Goal: Check status: Check status

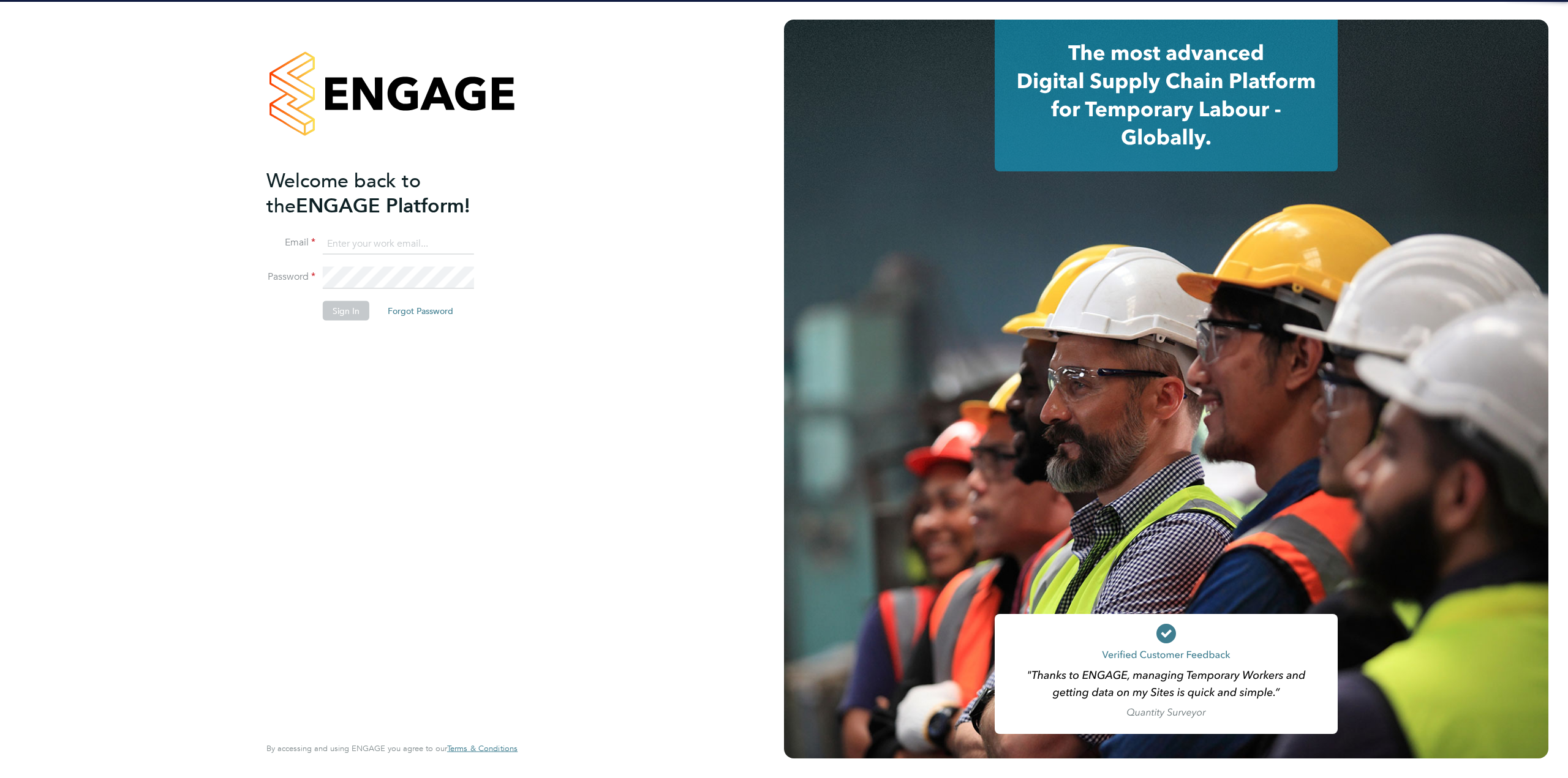
type input "tom.heath@randstadcpe.com"
click at [343, 303] on button "Sign In" at bounding box center [346, 310] width 46 height 20
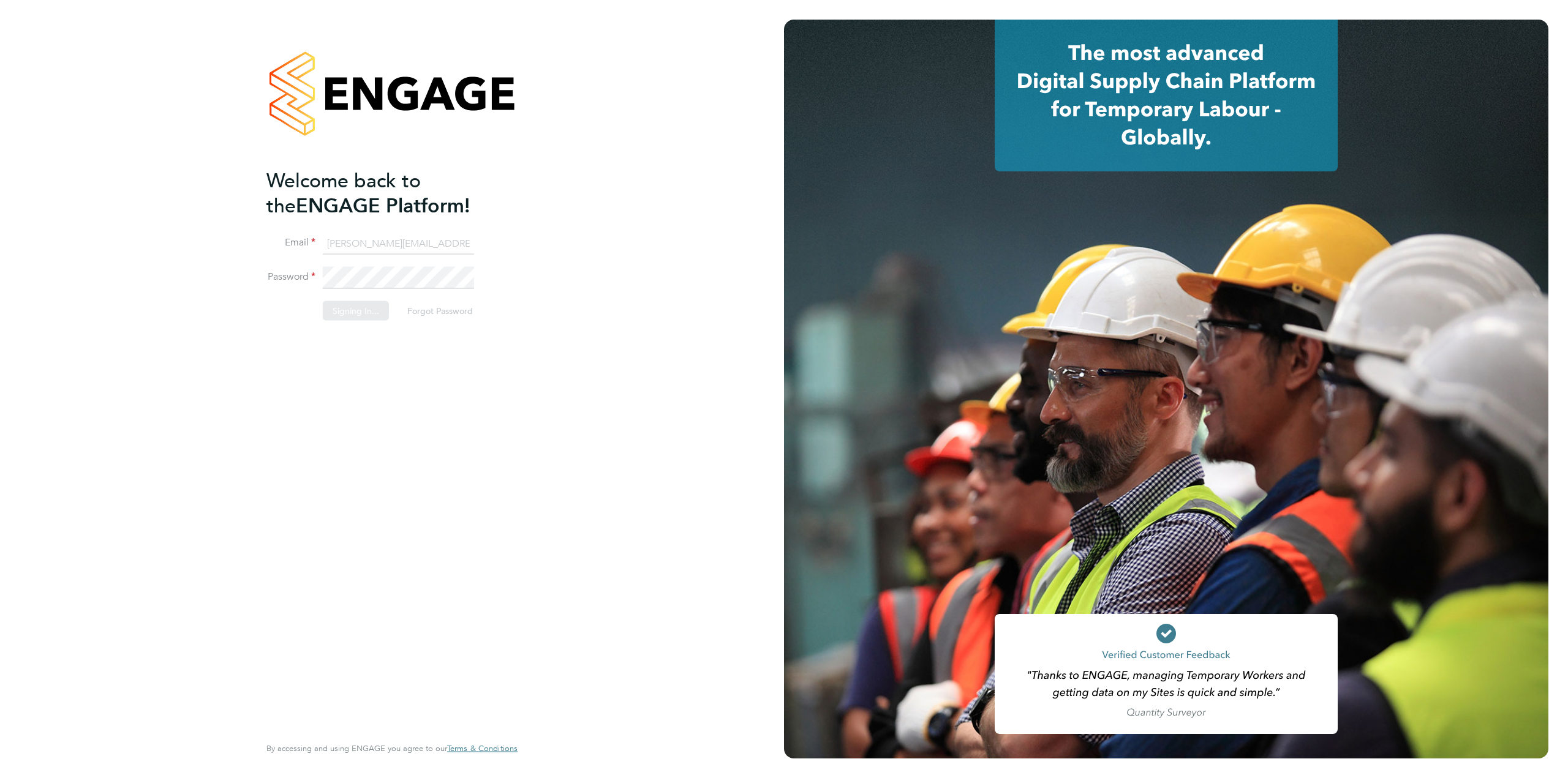
click at [343, 311] on div "Sorry, we are having problems connecting to our services." at bounding box center [391, 389] width 784 height 778
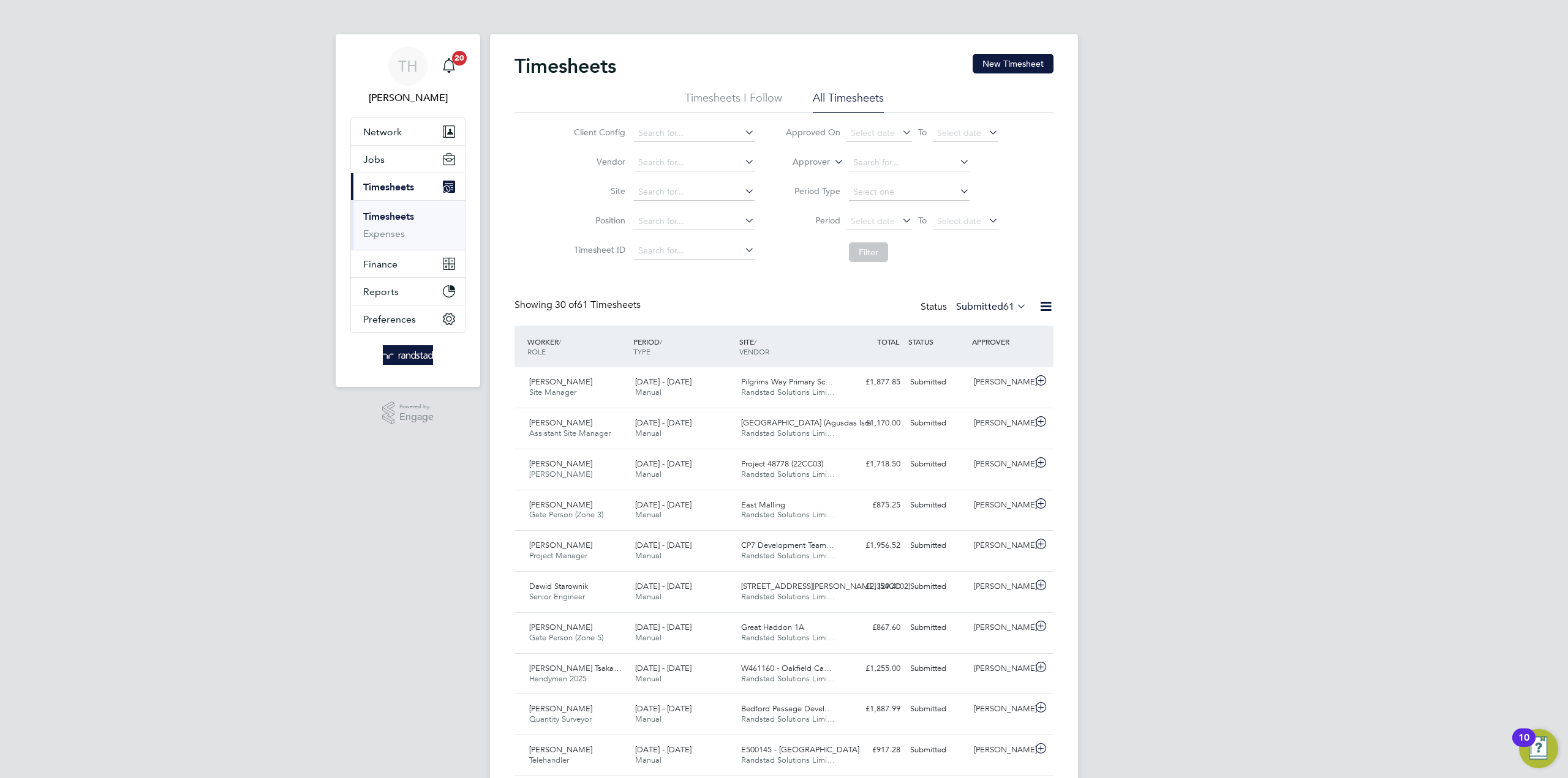
click at [760, 93] on li "Timesheets I Follow" at bounding box center [733, 101] width 97 height 22
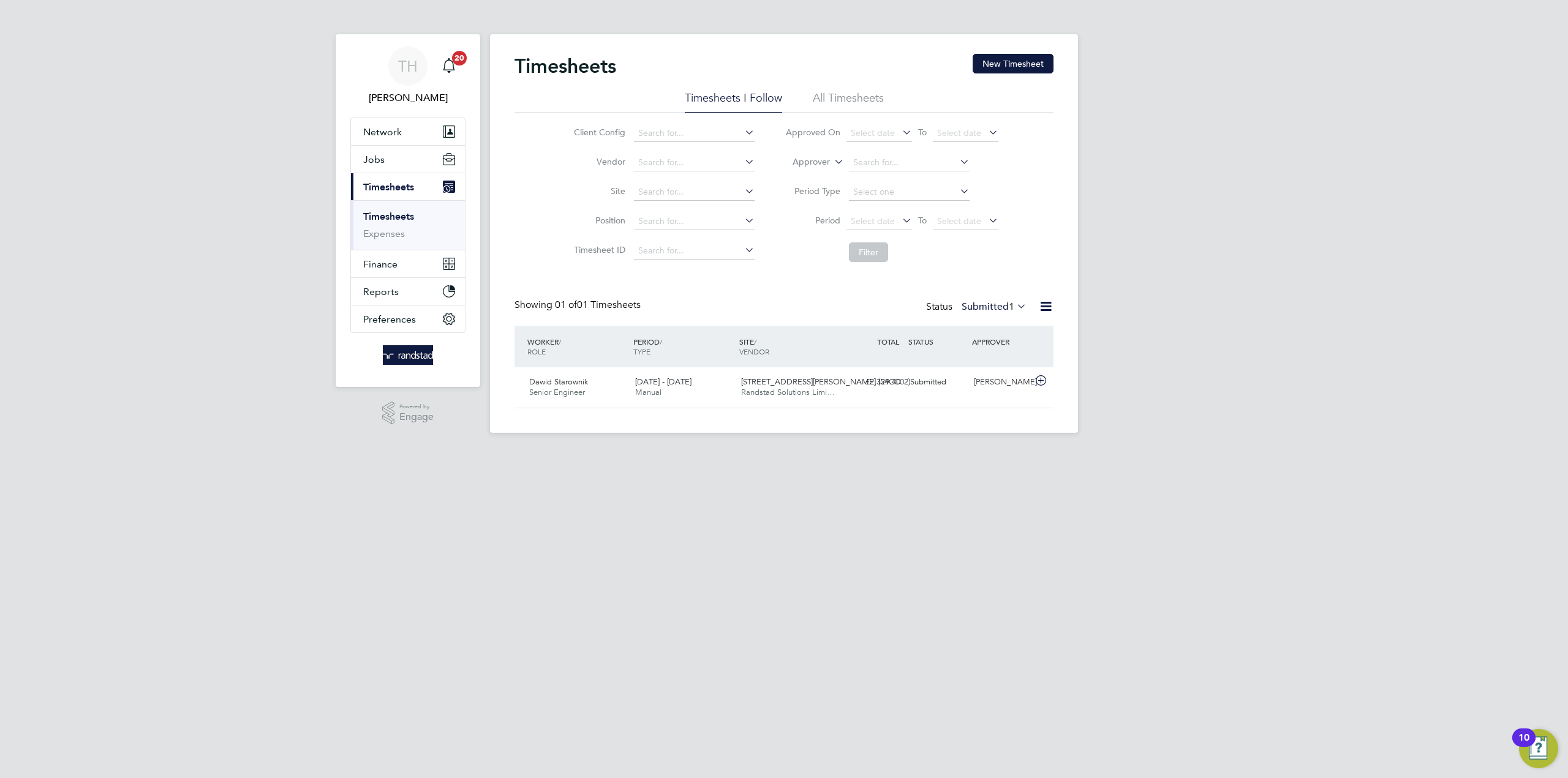
click at [859, 110] on li "All Timesheets" at bounding box center [848, 101] width 71 height 22
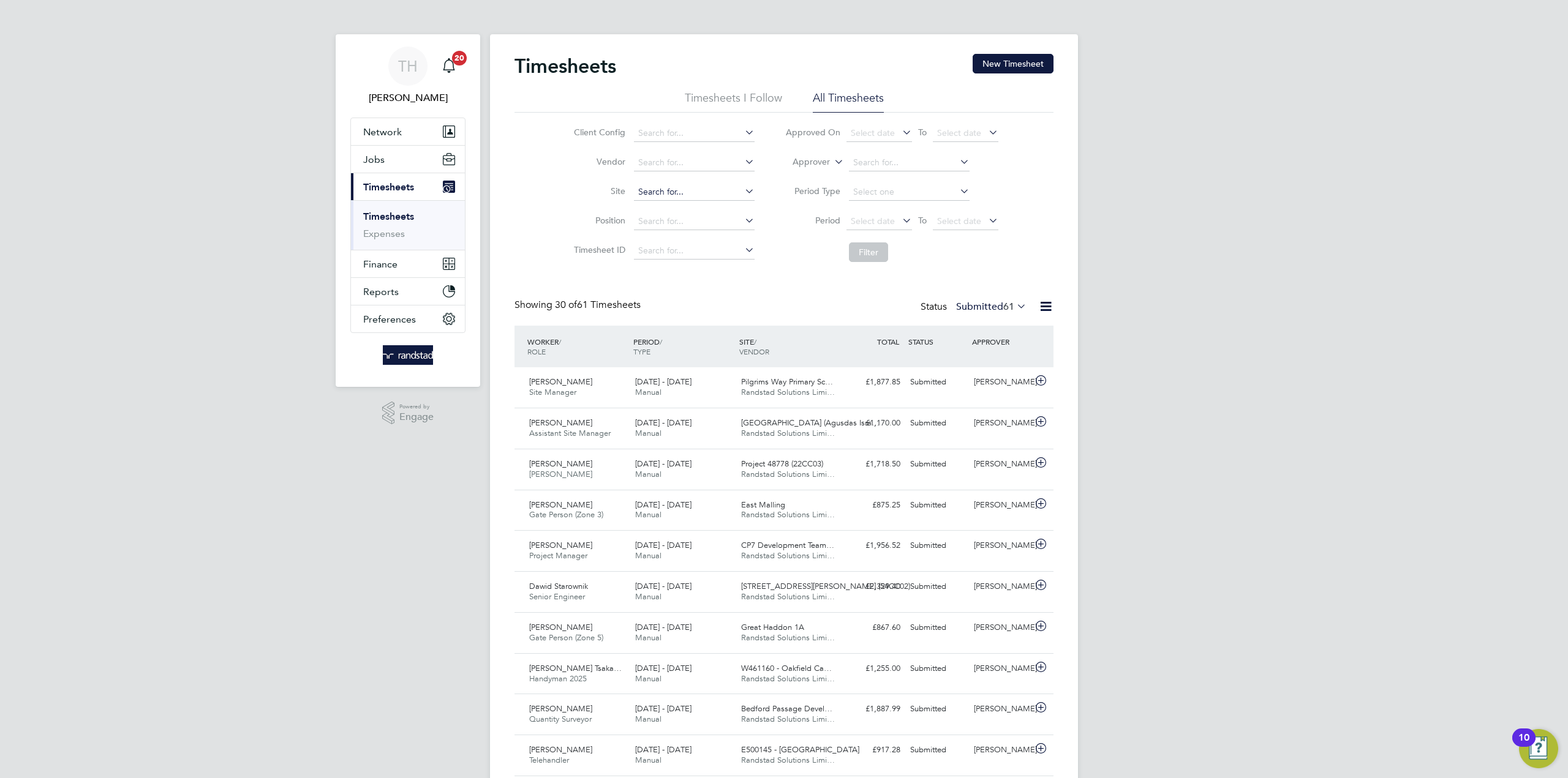
click at [699, 186] on input at bounding box center [694, 193] width 120 height 17
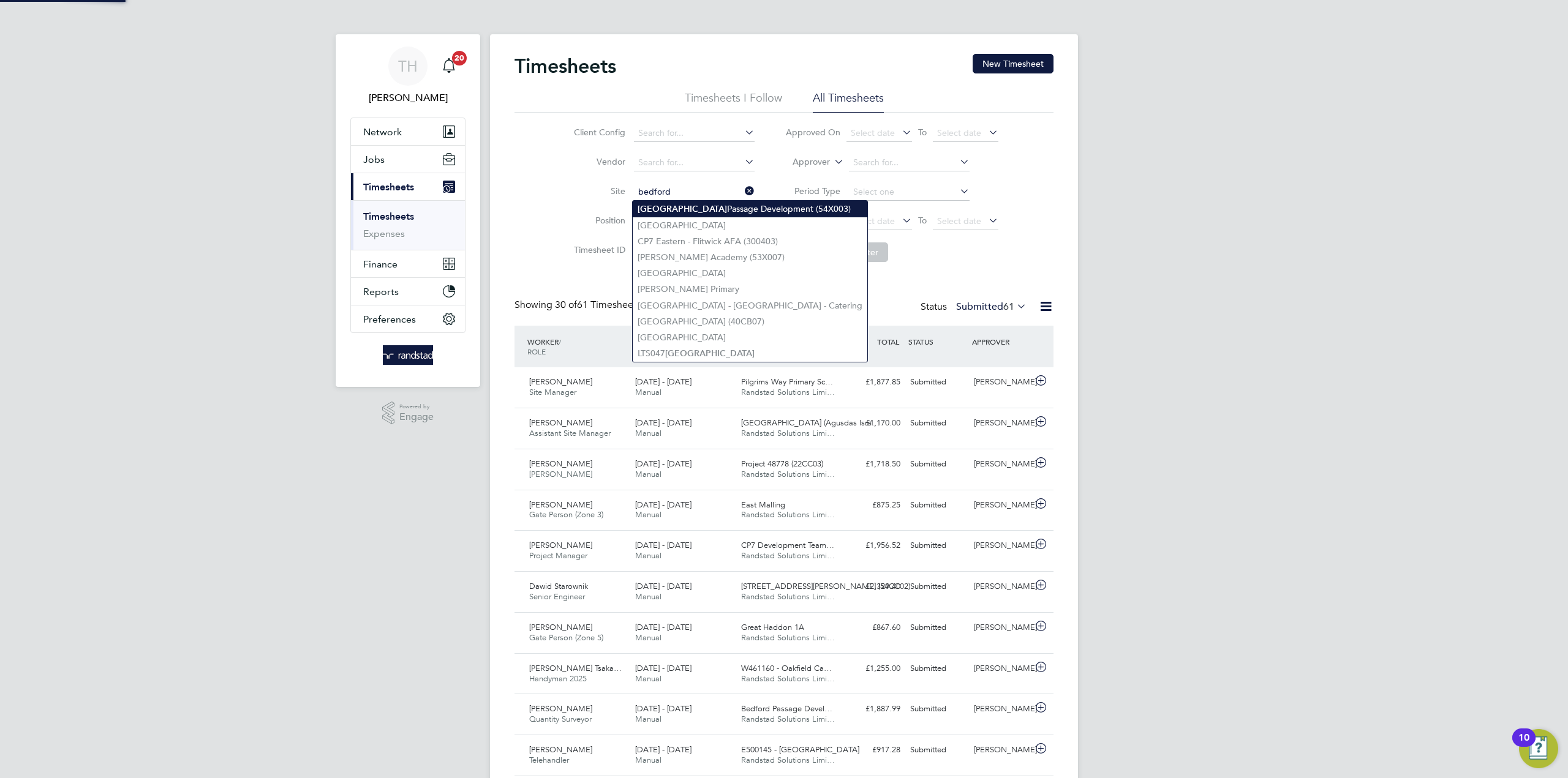
click at [691, 206] on li "Bedford Passage Development (54X003)" at bounding box center [750, 209] width 235 height 16
type input "Bedford Passage Development (54X003)"
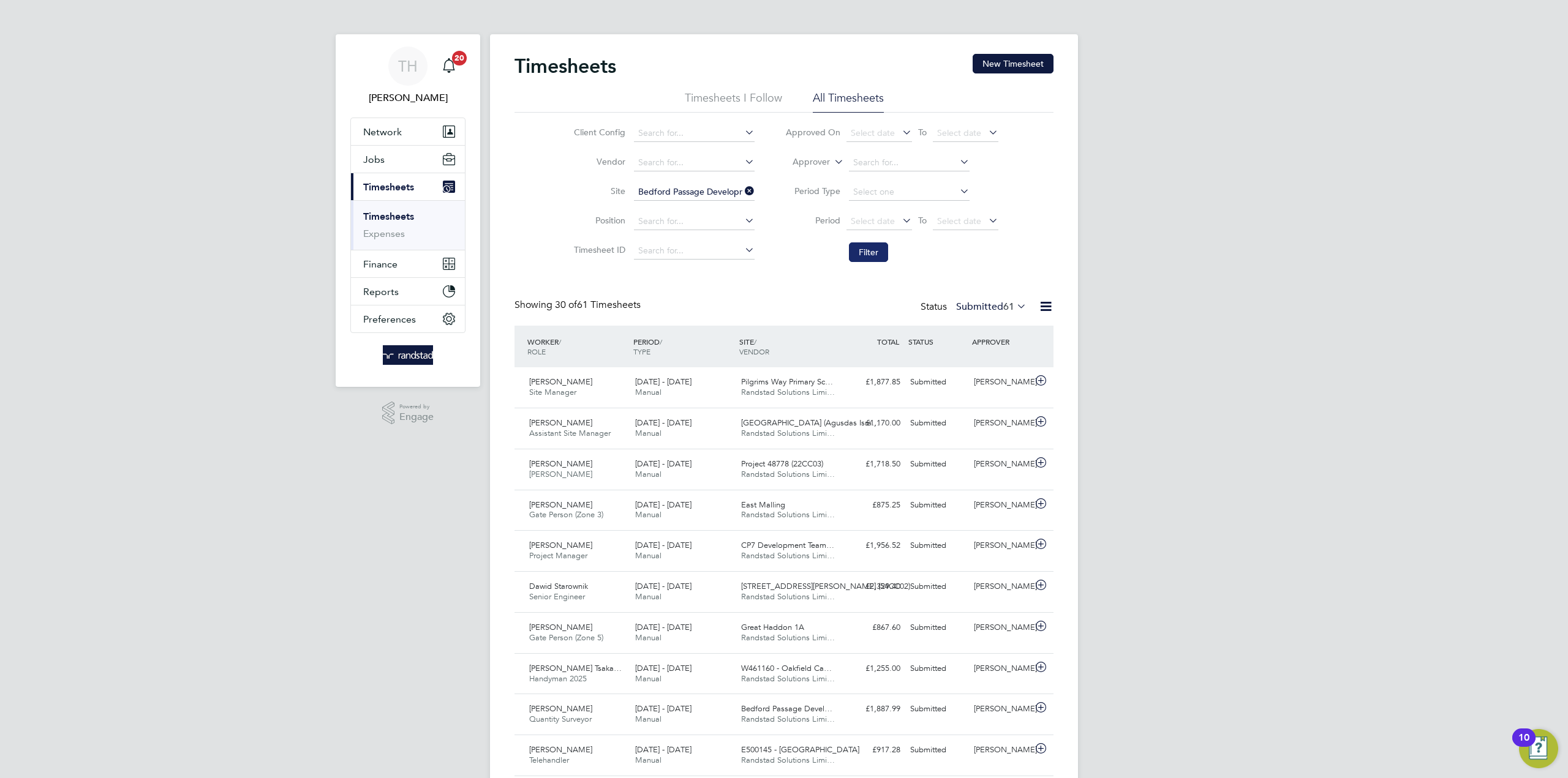
click at [888, 250] on button "Filter" at bounding box center [869, 252] width 40 height 20
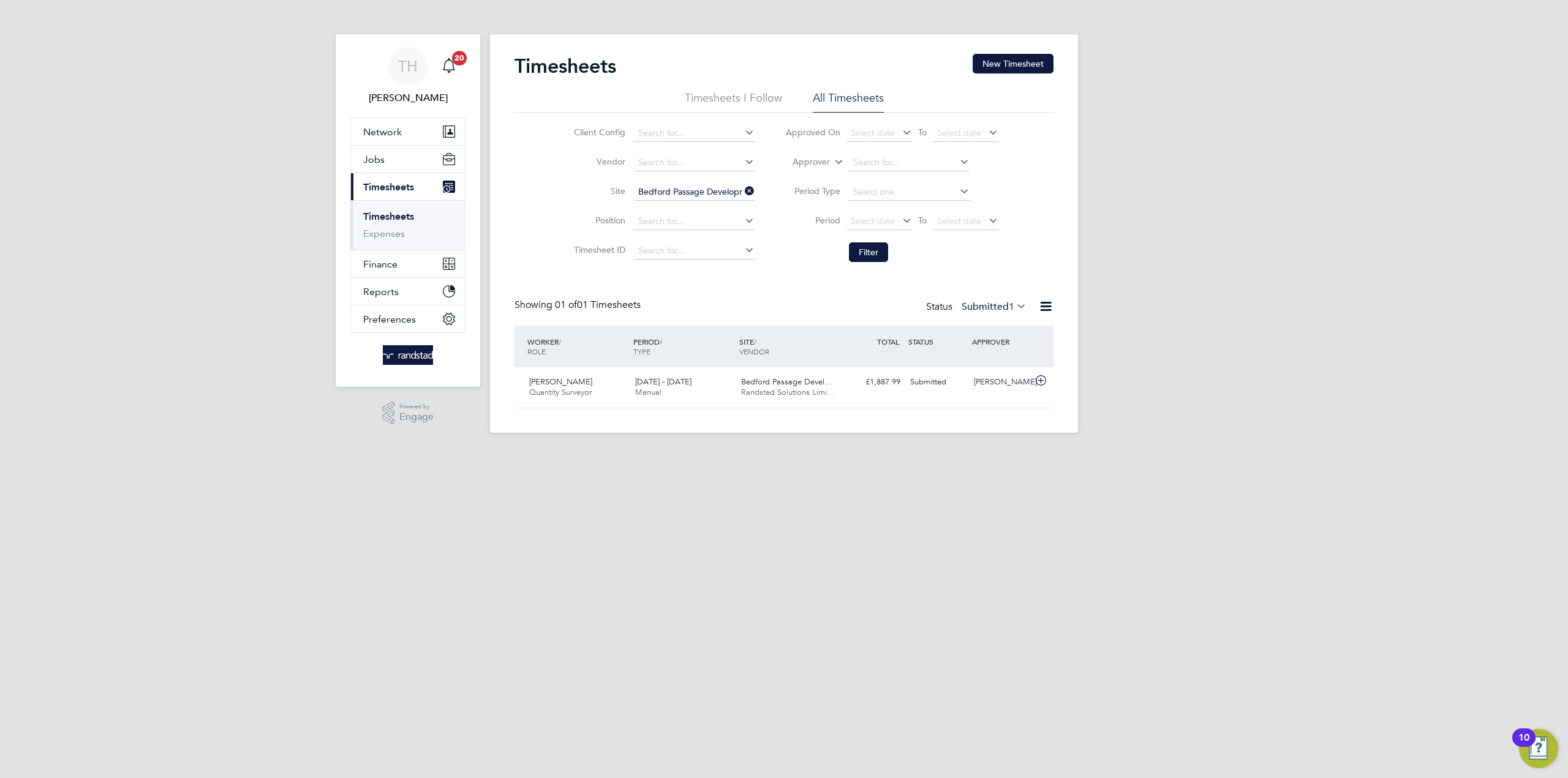
click at [997, 303] on label "Submitted 1" at bounding box center [993, 307] width 65 height 12
click at [981, 330] on li "All" at bounding box center [978, 328] width 57 height 17
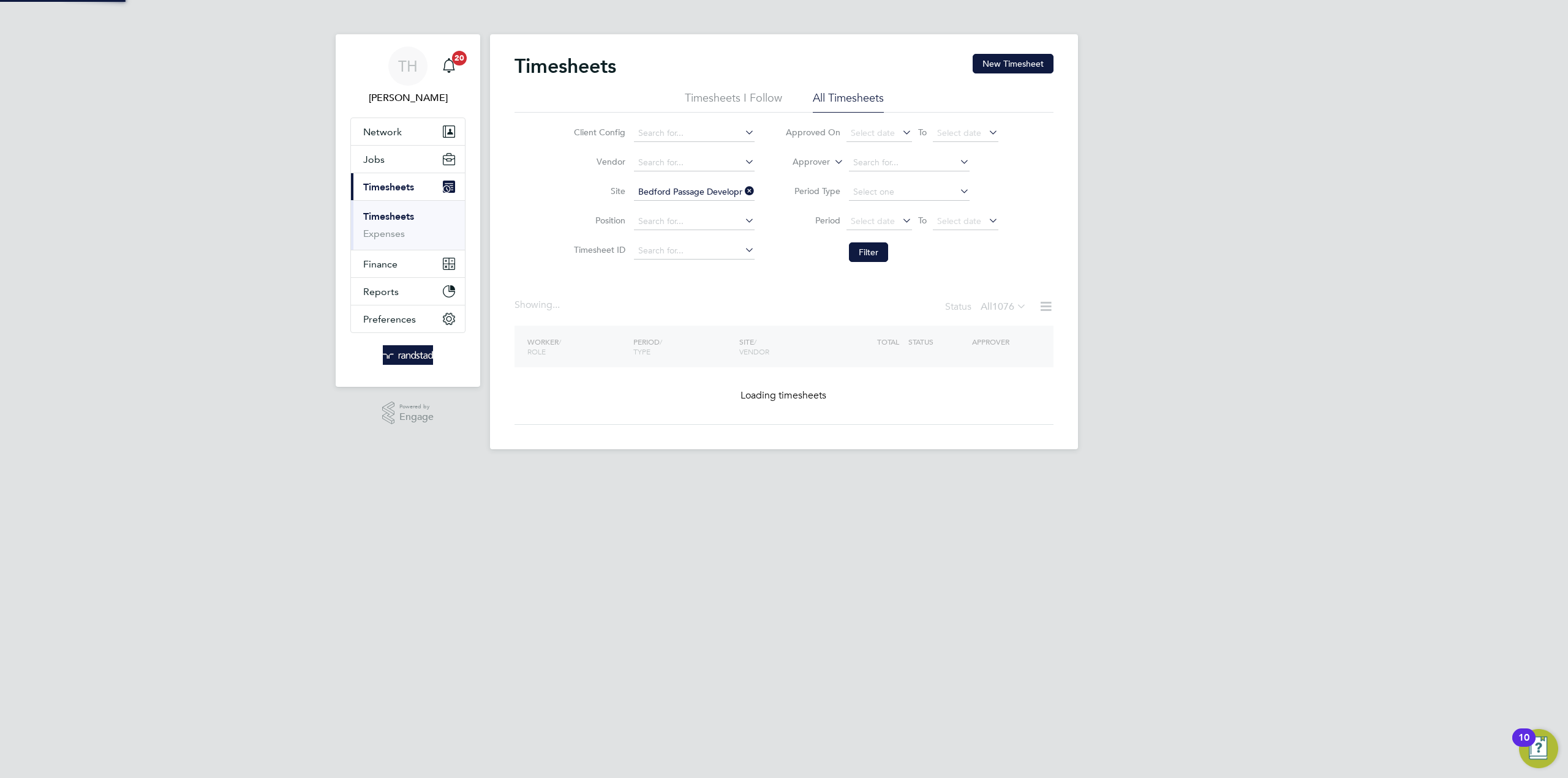
click at [1165, 325] on div "TH Tom Heath Notifications 20 Applications: Network Businesses Sites Workers Co…" at bounding box center [784, 234] width 1568 height 469
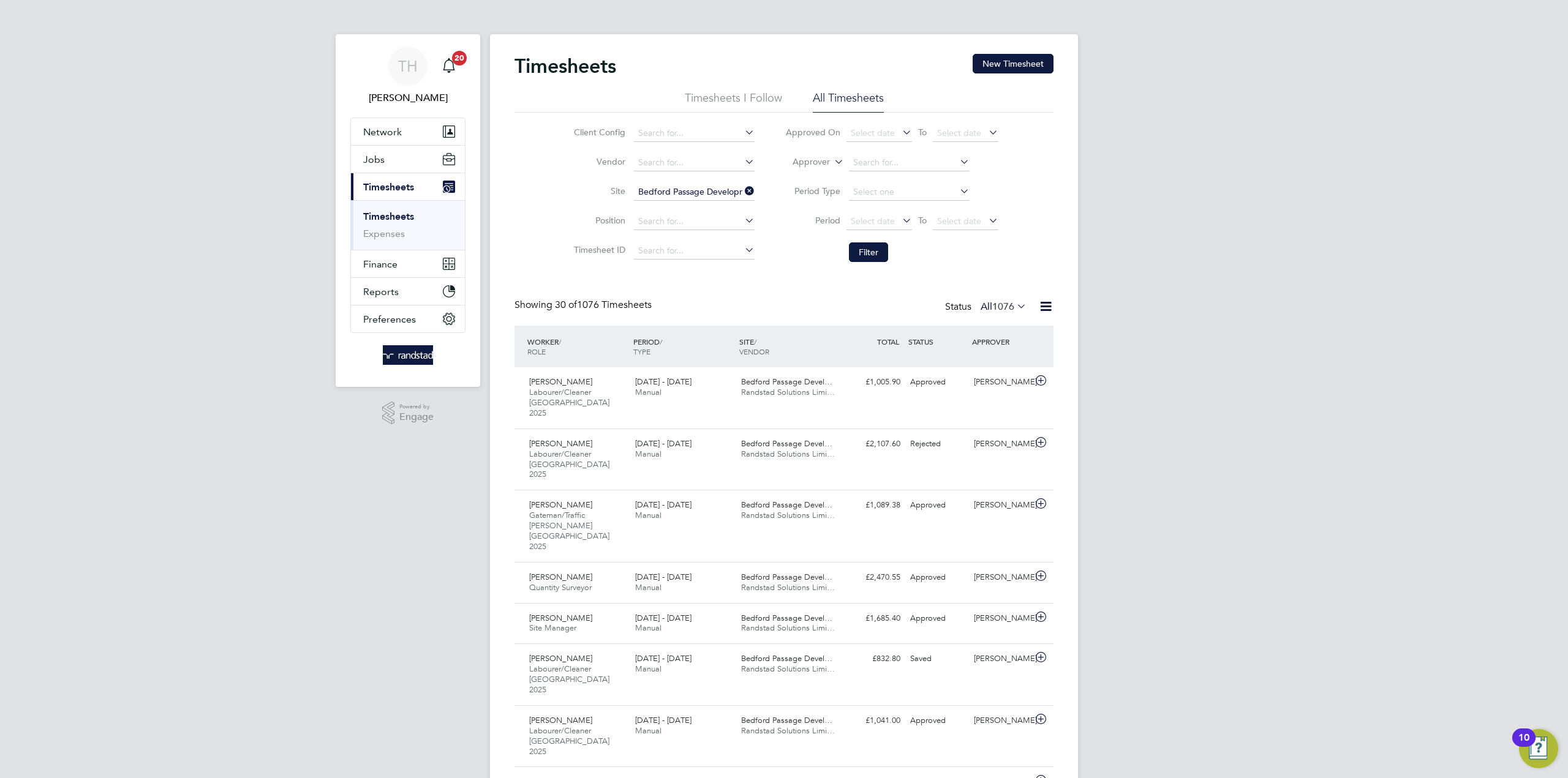
click at [1012, 307] on span "1076" at bounding box center [1003, 307] width 22 height 12
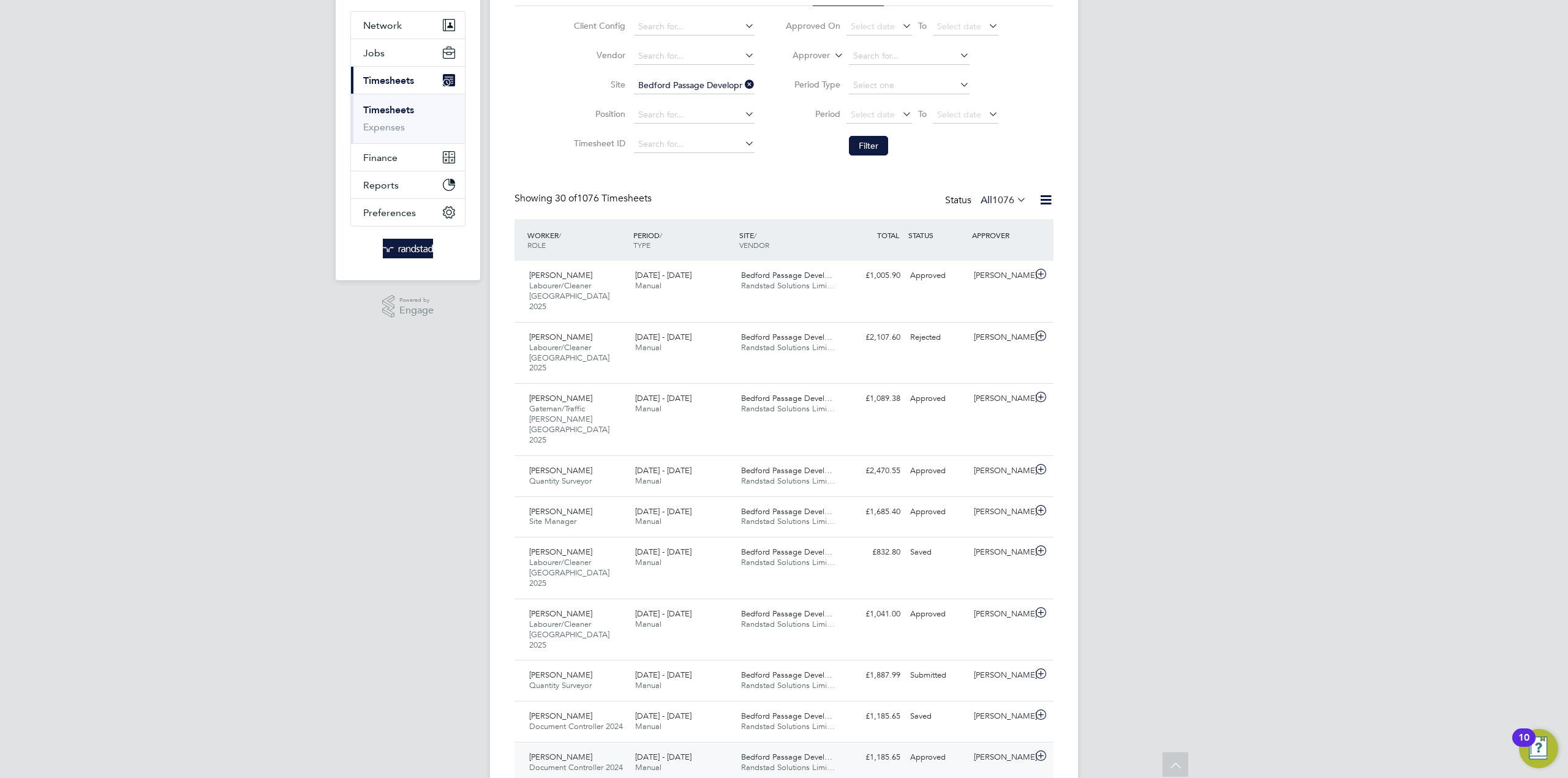
click at [585, 747] on div "Angela Argyrou Document Controller 2024 20 - 26 Sep 2025" at bounding box center [576, 763] width 106 height 31
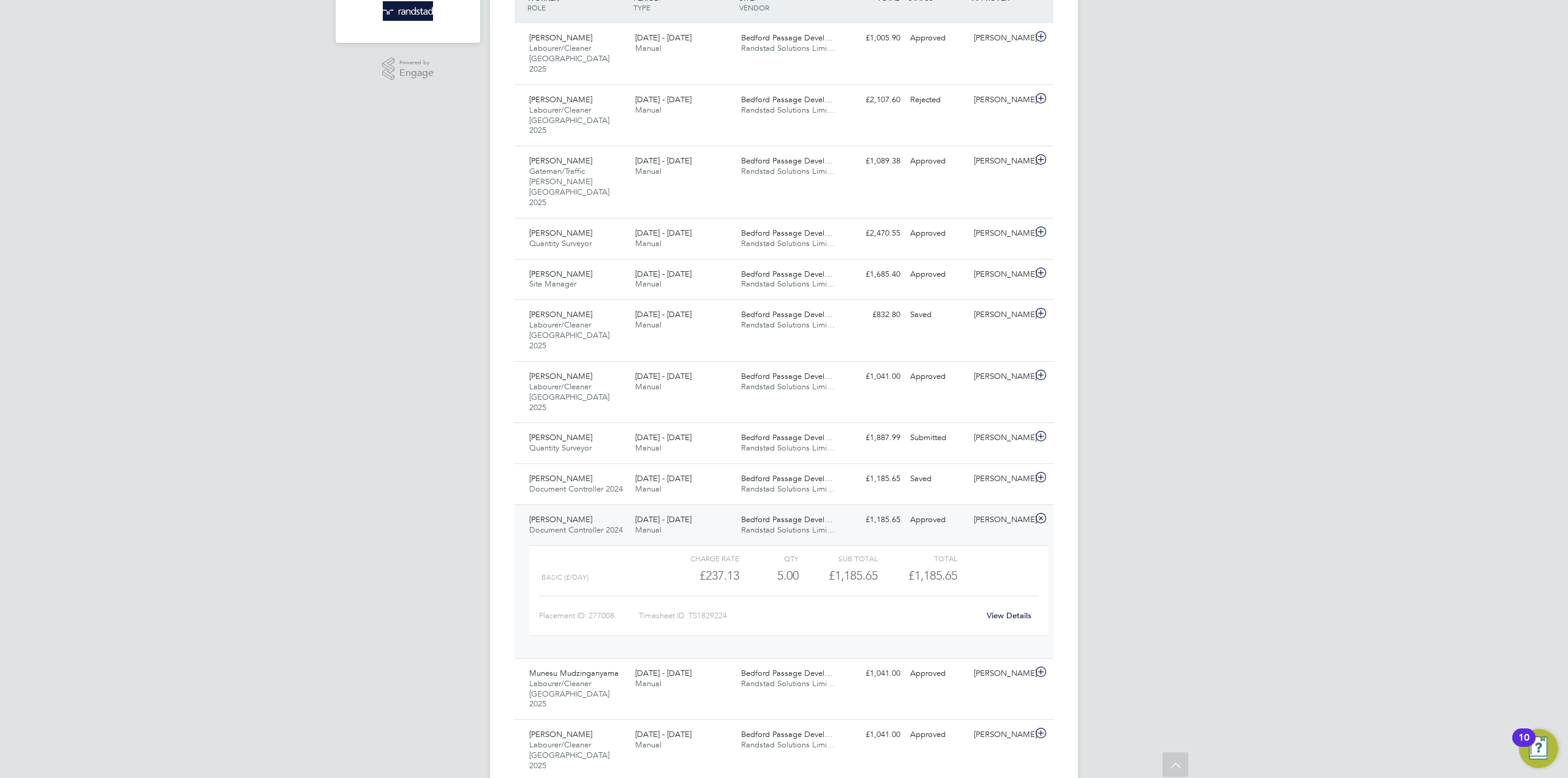
click at [999, 610] on link "View Details" at bounding box center [1009, 616] width 45 height 10
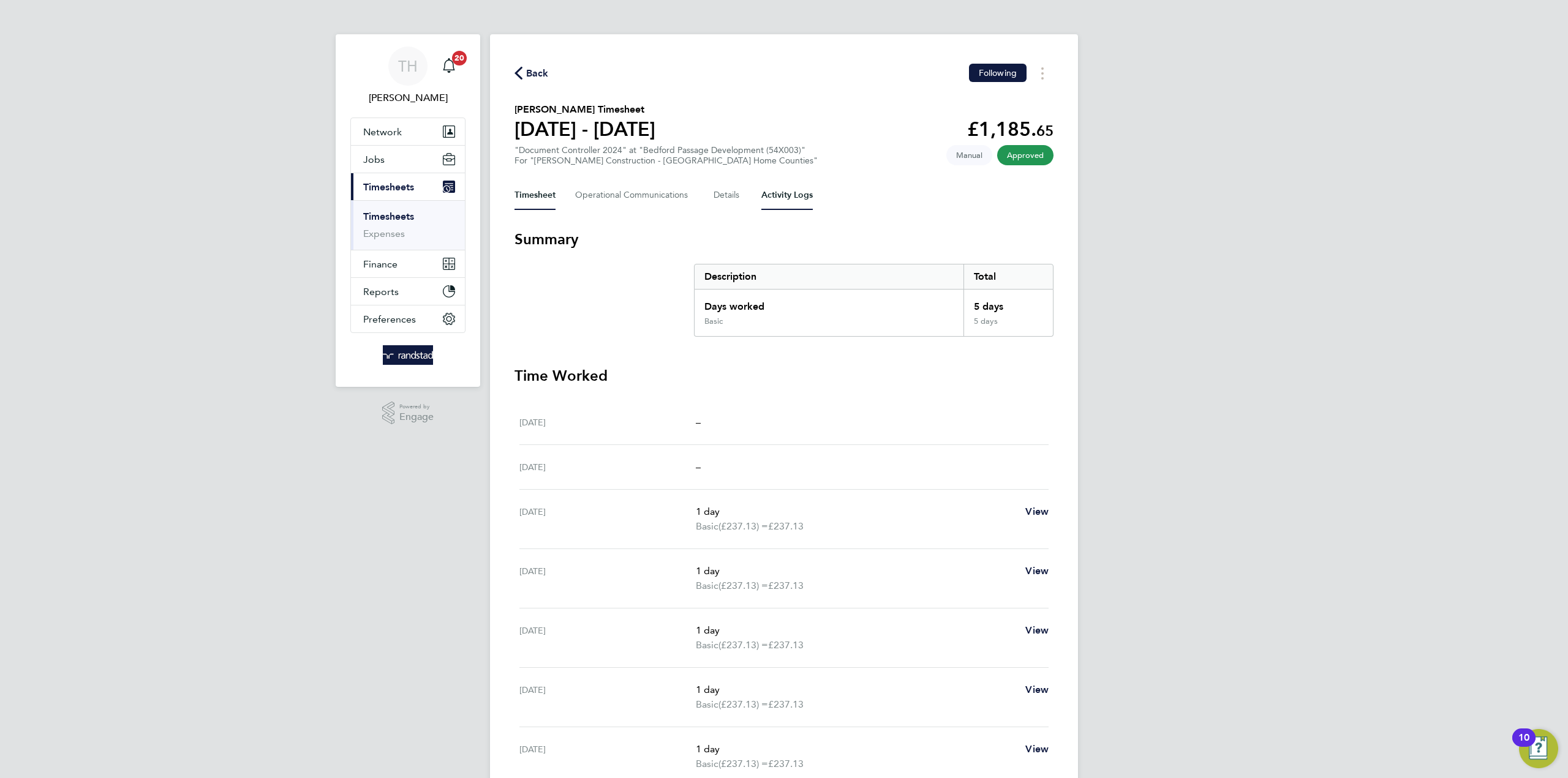
click at [767, 196] on Logs-tab "Activity Logs" at bounding box center [787, 195] width 52 height 29
